Goal: Contribute content: Add original content to the website for others to see

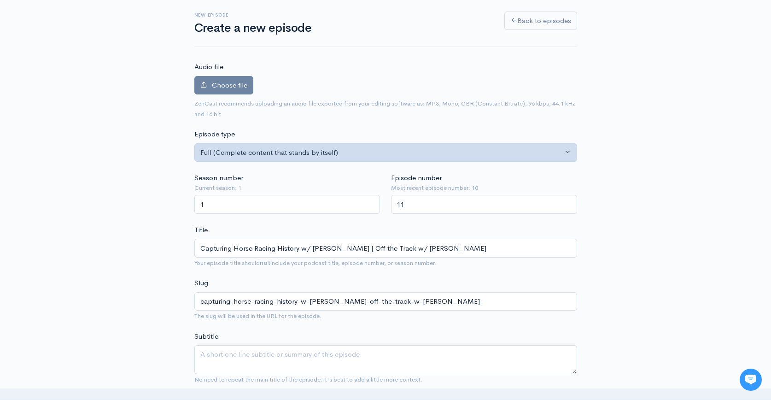
scroll to position [26, 0]
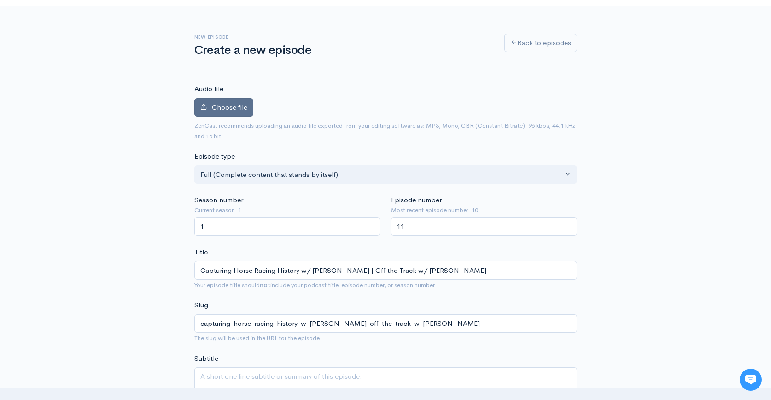
click at [236, 106] on span "Choose file" at bounding box center [229, 107] width 35 height 9
click at [0, 0] on input "Choose file" at bounding box center [0, 0] width 0 height 0
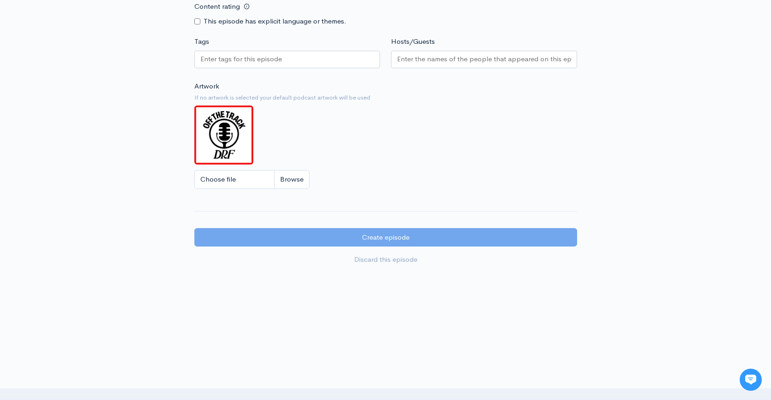
scroll to position [665, 0]
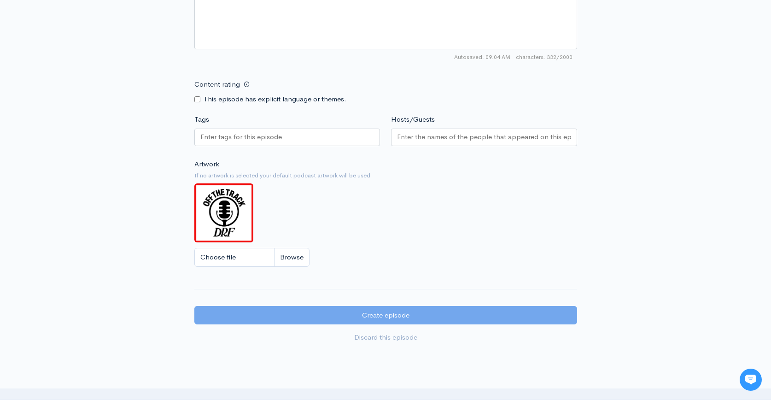
click at [299, 140] on div at bounding box center [287, 138] width 186 height 18
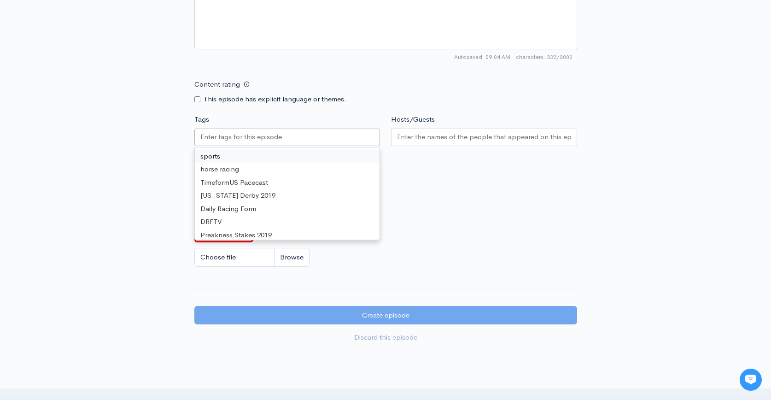
scroll to position [657, 0]
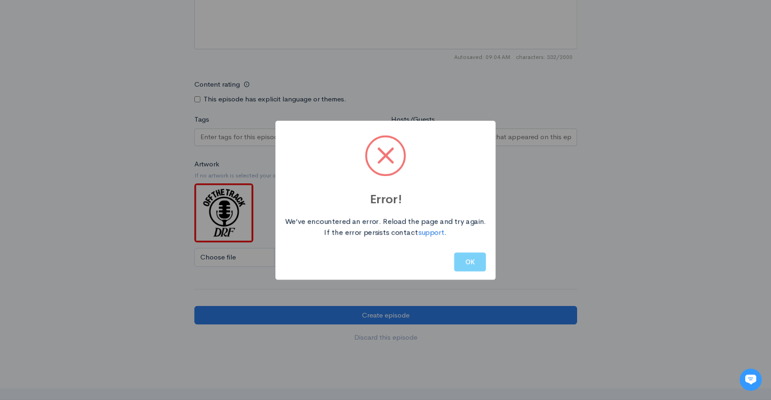
click at [480, 261] on button "OK" at bounding box center [470, 262] width 32 height 19
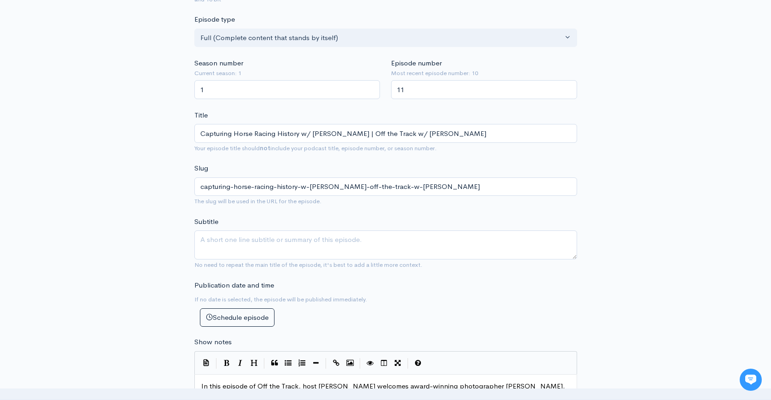
scroll to position [195, 0]
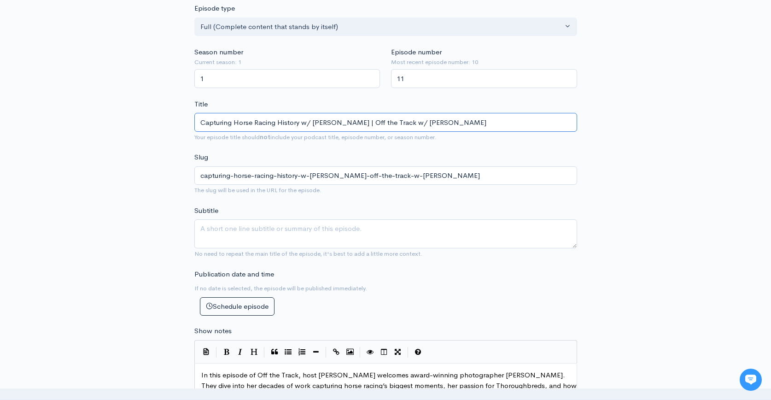
click at [429, 118] on input "Capturing Horse Racing History w/ [PERSON_NAME] | Off the Track w/ [PERSON_NAME]" at bounding box center [385, 122] width 383 height 19
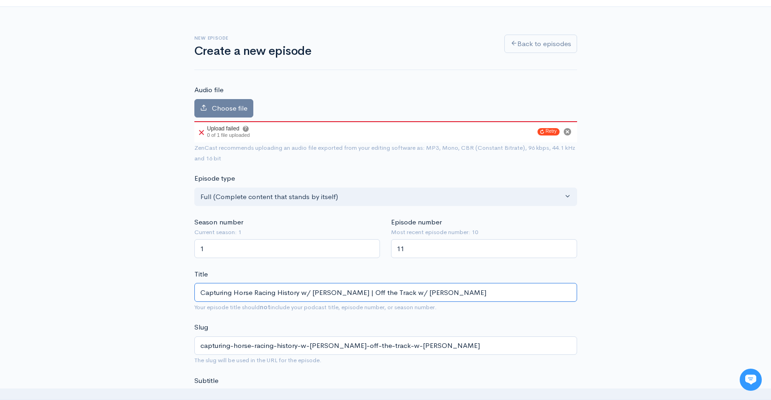
scroll to position [0, 0]
